Goal: Navigation & Orientation: Understand site structure

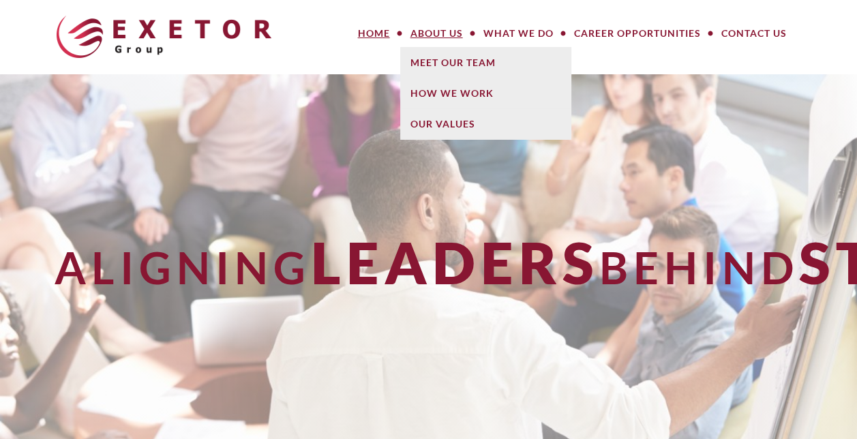
click at [423, 35] on link "About Us" at bounding box center [436, 33] width 73 height 27
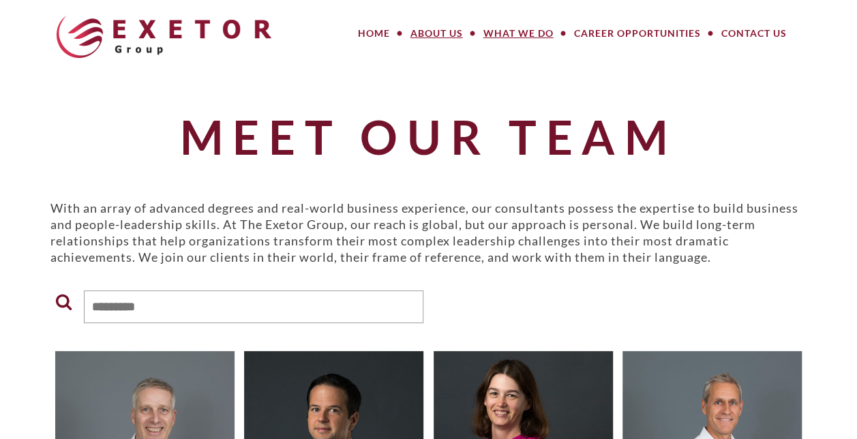
click at [527, 31] on link "What We Do" at bounding box center [518, 33] width 91 height 27
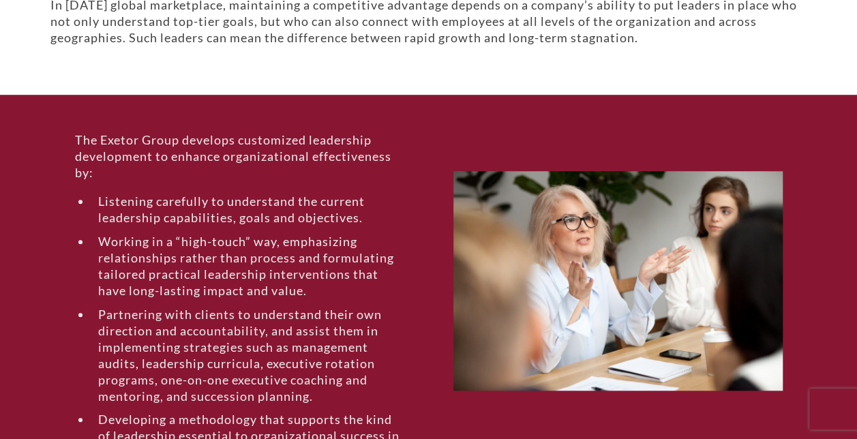
scroll to position [409, 0]
